Goal: Find specific page/section: Find specific page/section

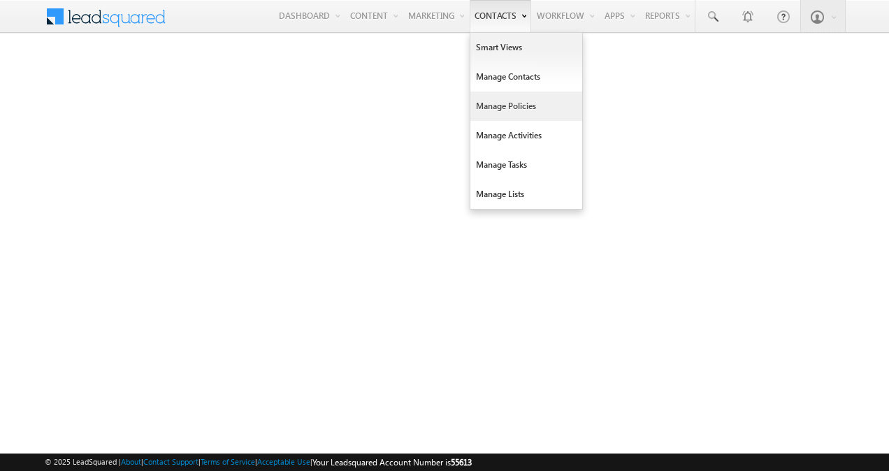
click at [492, 113] on link "Manage Policies" at bounding box center [526, 106] width 112 height 29
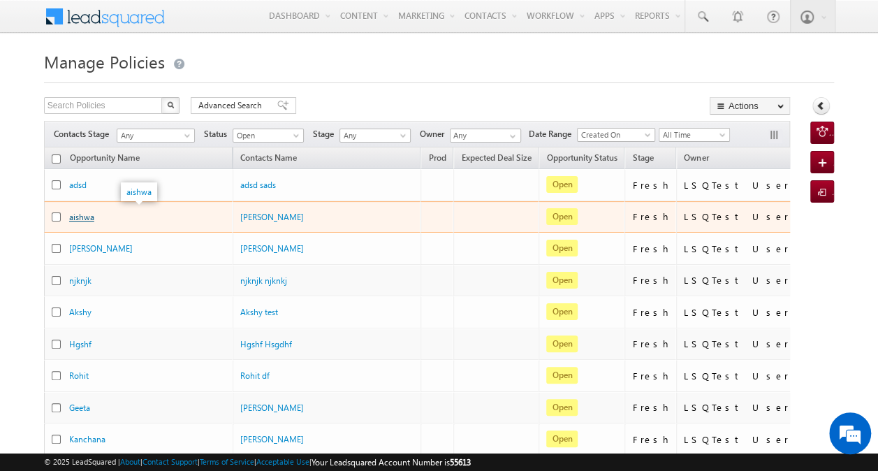
click at [83, 215] on link "aishwa" at bounding box center [81, 217] width 25 height 10
click at [78, 212] on link "aishwa" at bounding box center [81, 217] width 25 height 10
